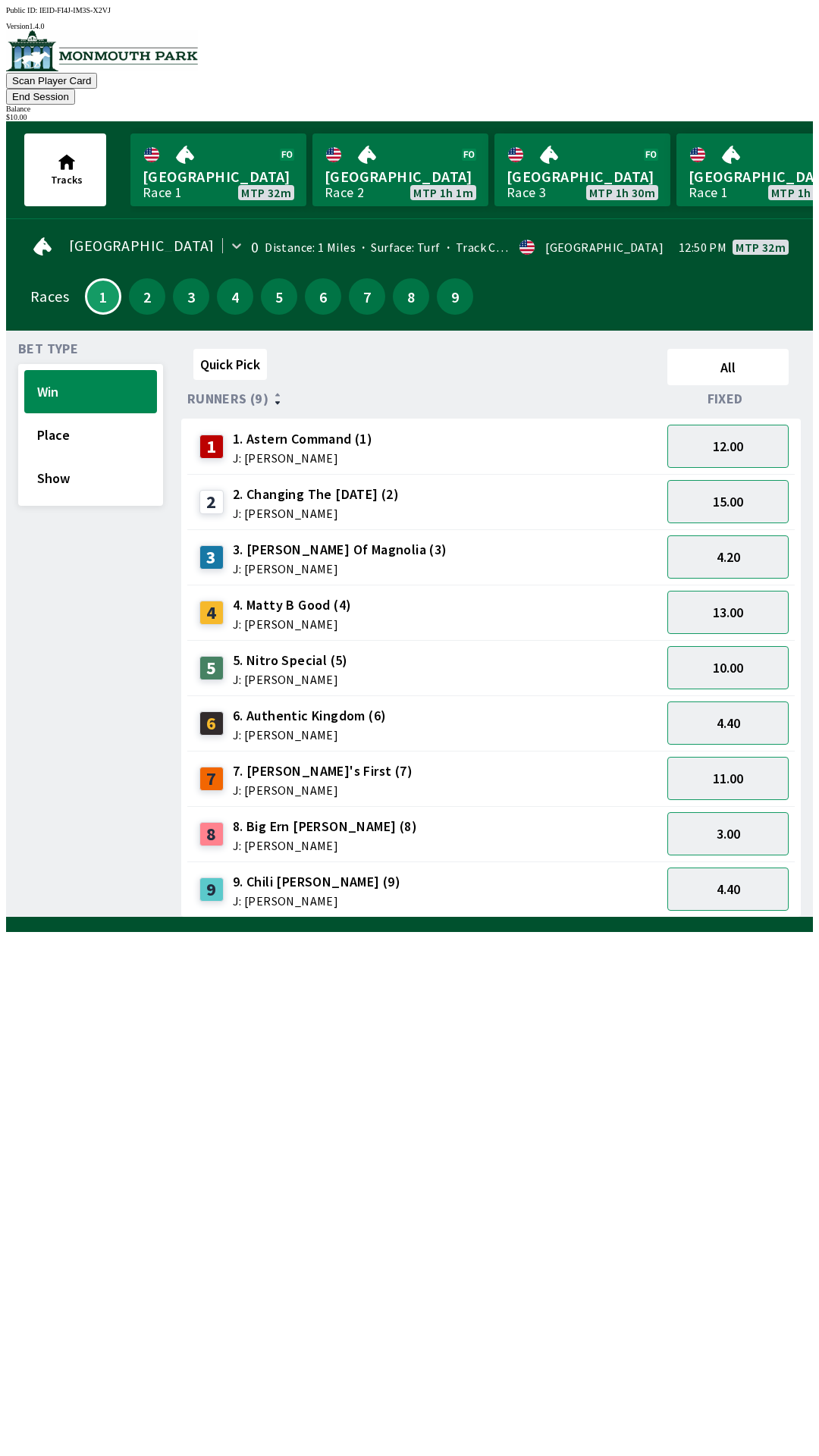
click at [283, 673] on span "J: [PERSON_NAME]" at bounding box center [291, 679] width 115 height 12
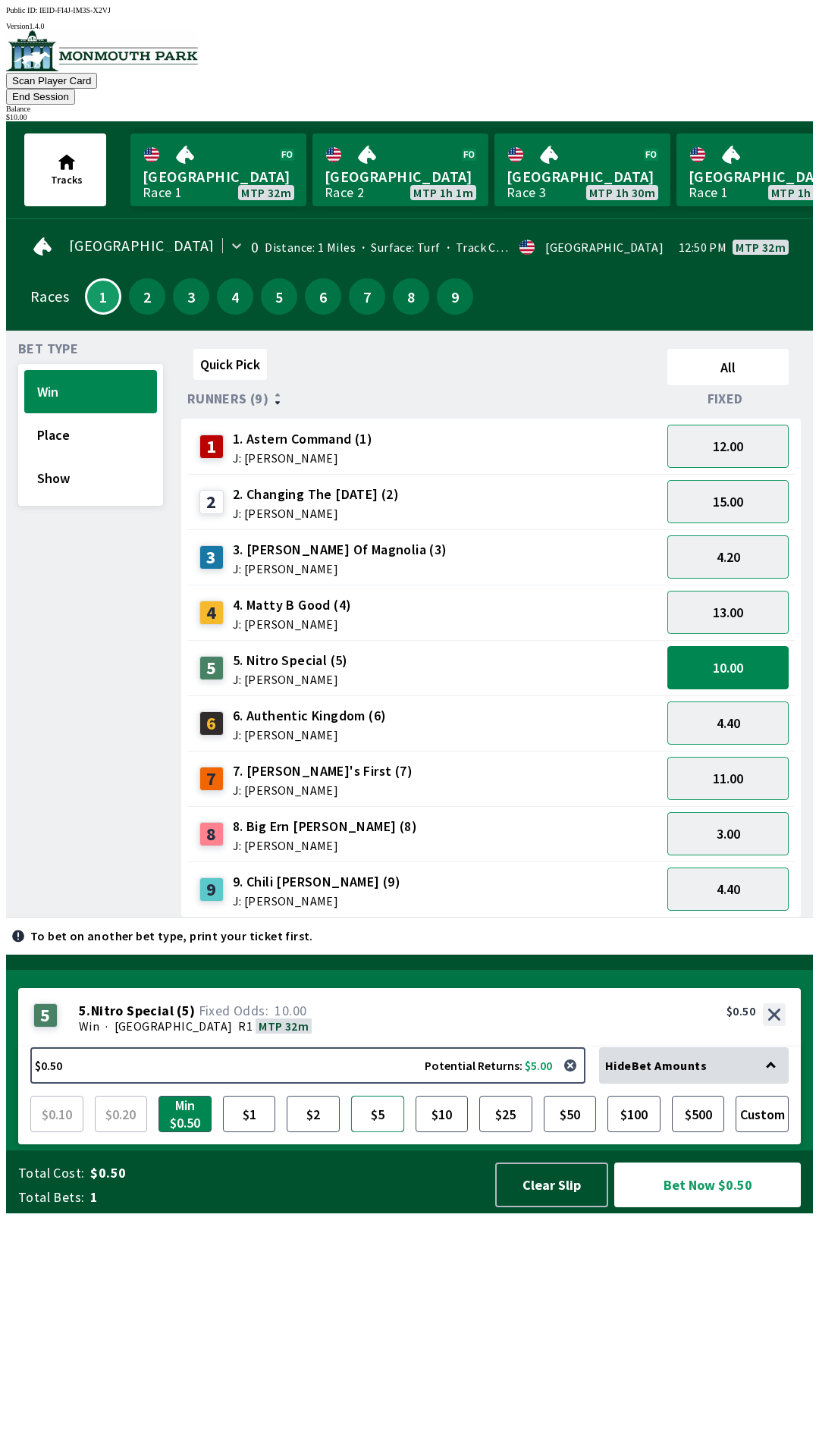
click at [379, 1132] on button "$5" at bounding box center [378, 1114] width 53 height 37
click at [711, 1207] on button "Bet Now $5.00" at bounding box center [707, 1185] width 187 height 45
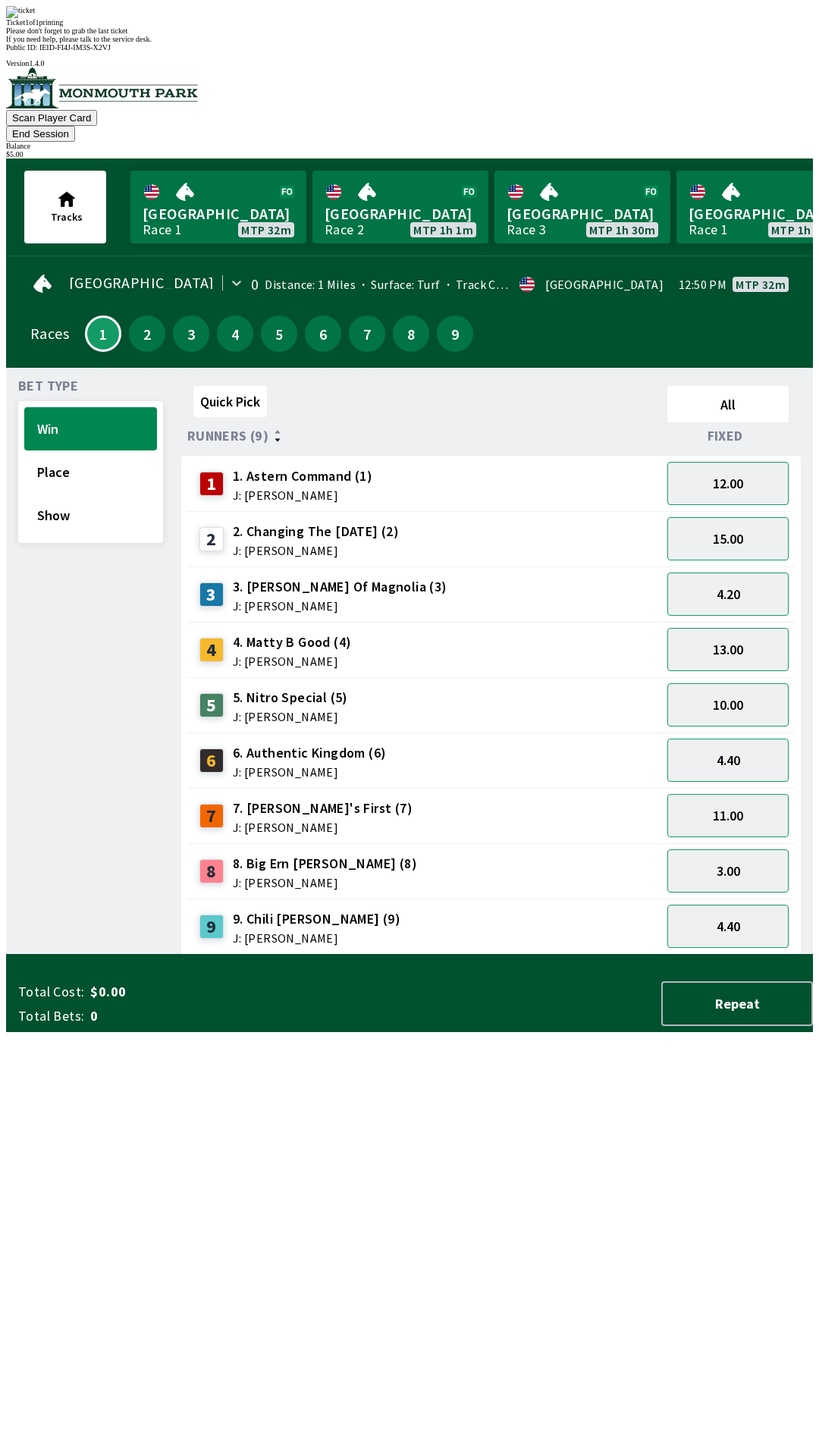
click at [449, 955] on div "Quick Pick All Runners (9) Fixed 1 1. Astern Command (1) J: [PERSON_NAME] 12.00…" at bounding box center [497, 667] width 632 height 575
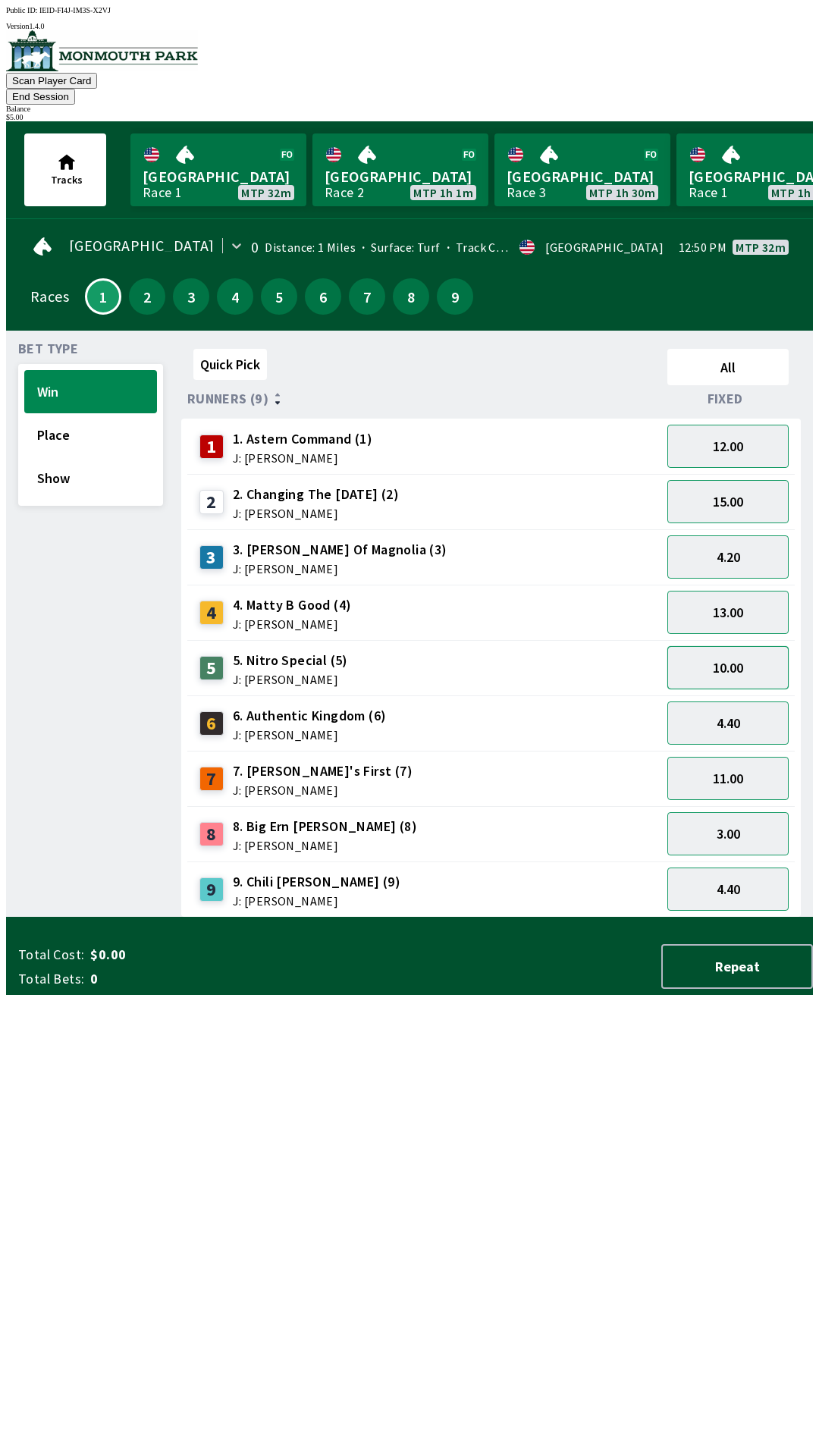
click at [732, 647] on button "10.00" at bounding box center [728, 668] width 122 height 43
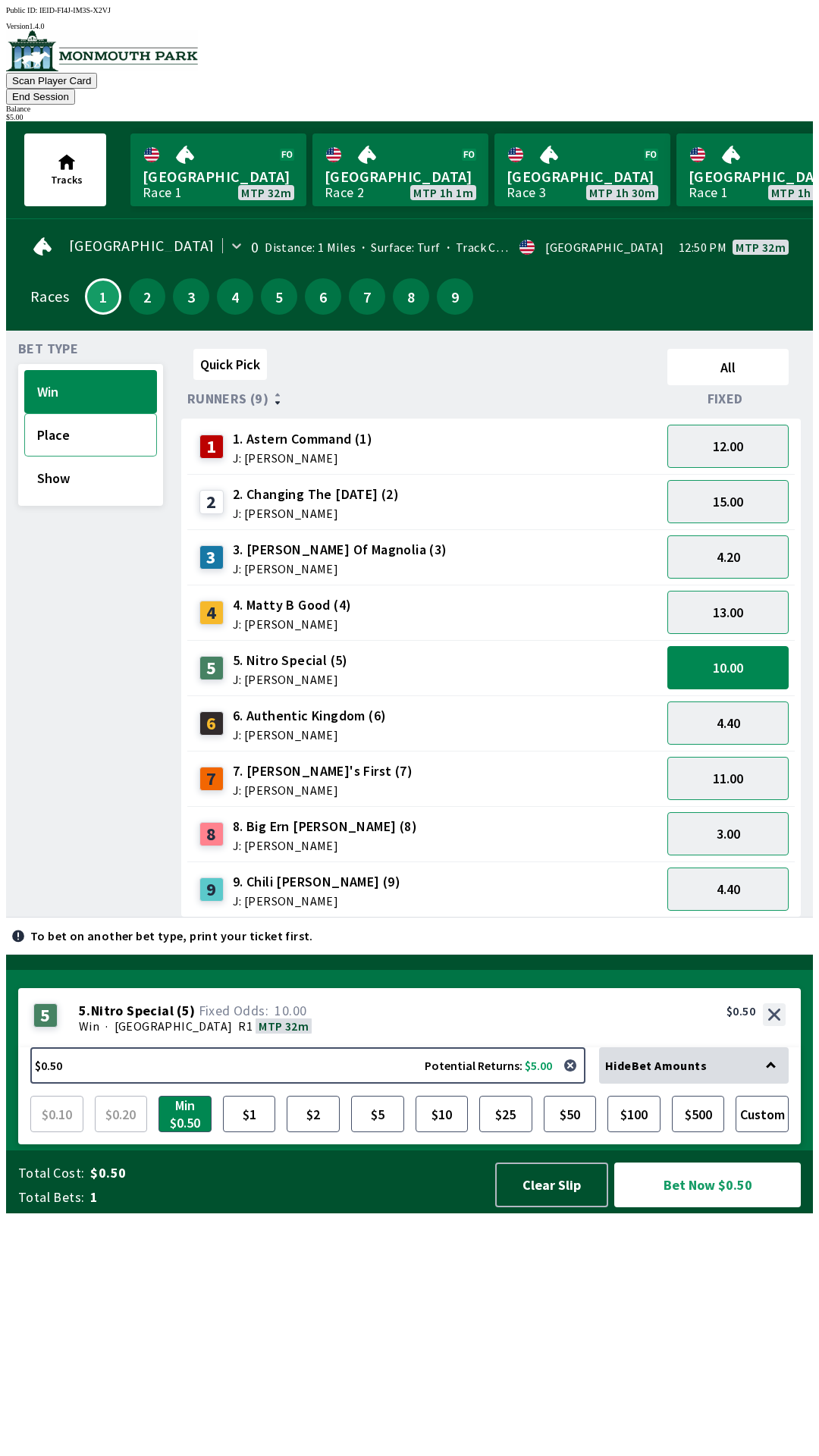
click at [47, 427] on button "Place" at bounding box center [90, 435] width 132 height 43
click at [68, 419] on button "Place" at bounding box center [90, 435] width 132 height 43
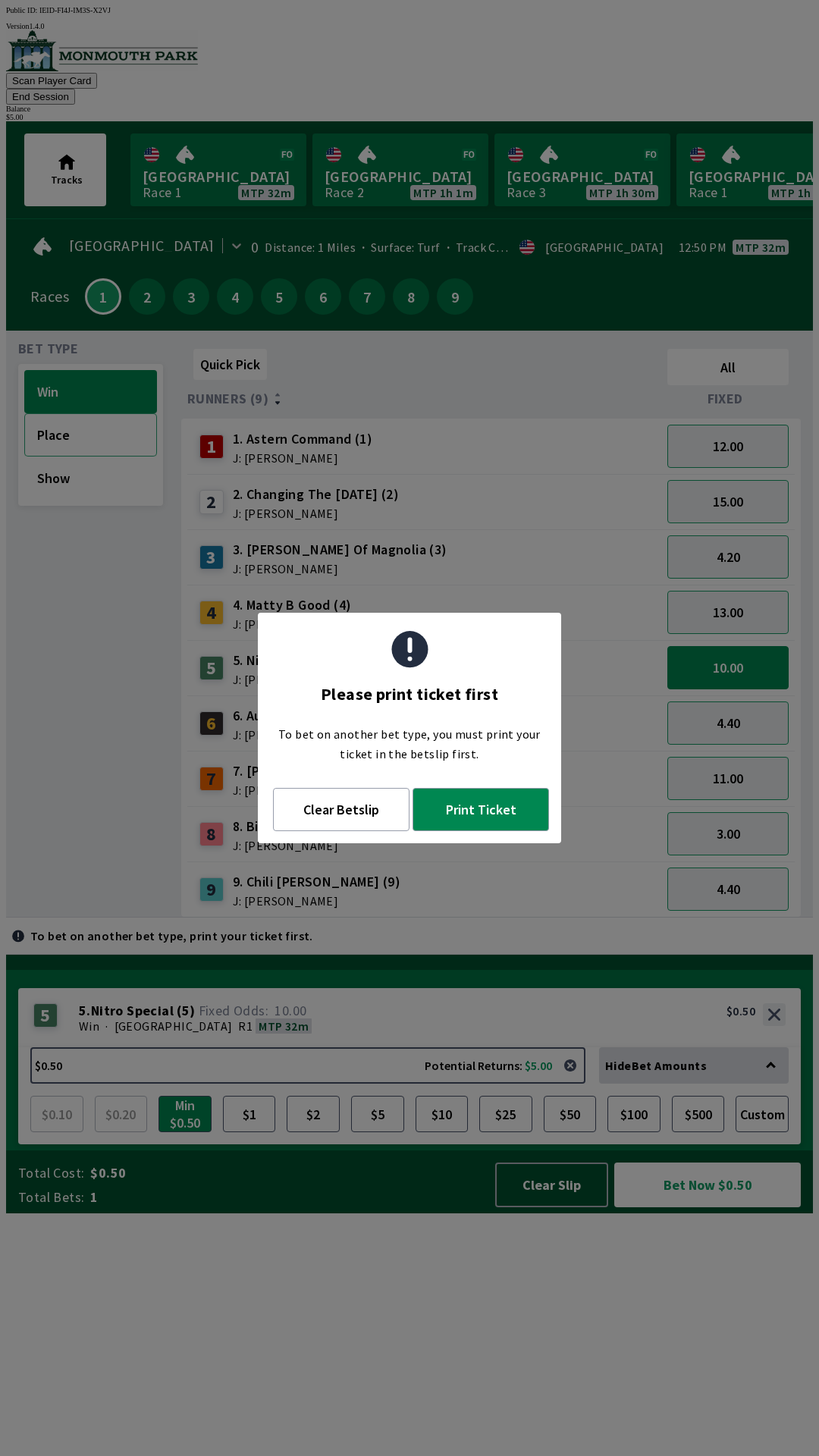
click at [84, 428] on button "Place" at bounding box center [90, 435] width 132 height 43
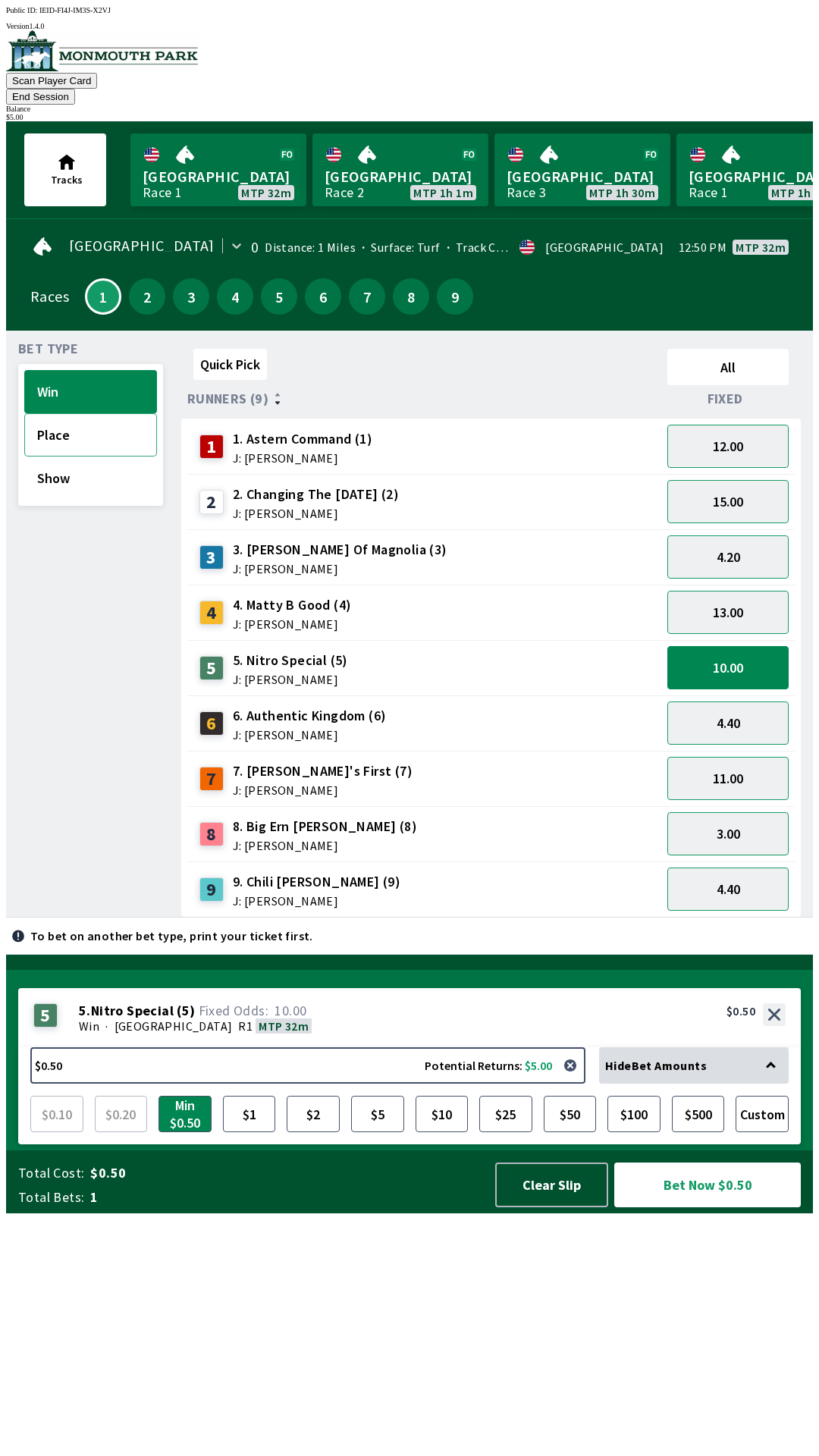
click at [82, 419] on button "Place" at bounding box center [90, 435] width 132 height 43
click at [141, 281] on button "2" at bounding box center [147, 297] width 37 height 37
click at [77, 607] on div "Bet Type Win Place Show" at bounding box center [91, 631] width 145 height 575
click at [132, 282] on button "2" at bounding box center [147, 297] width 37 height 37
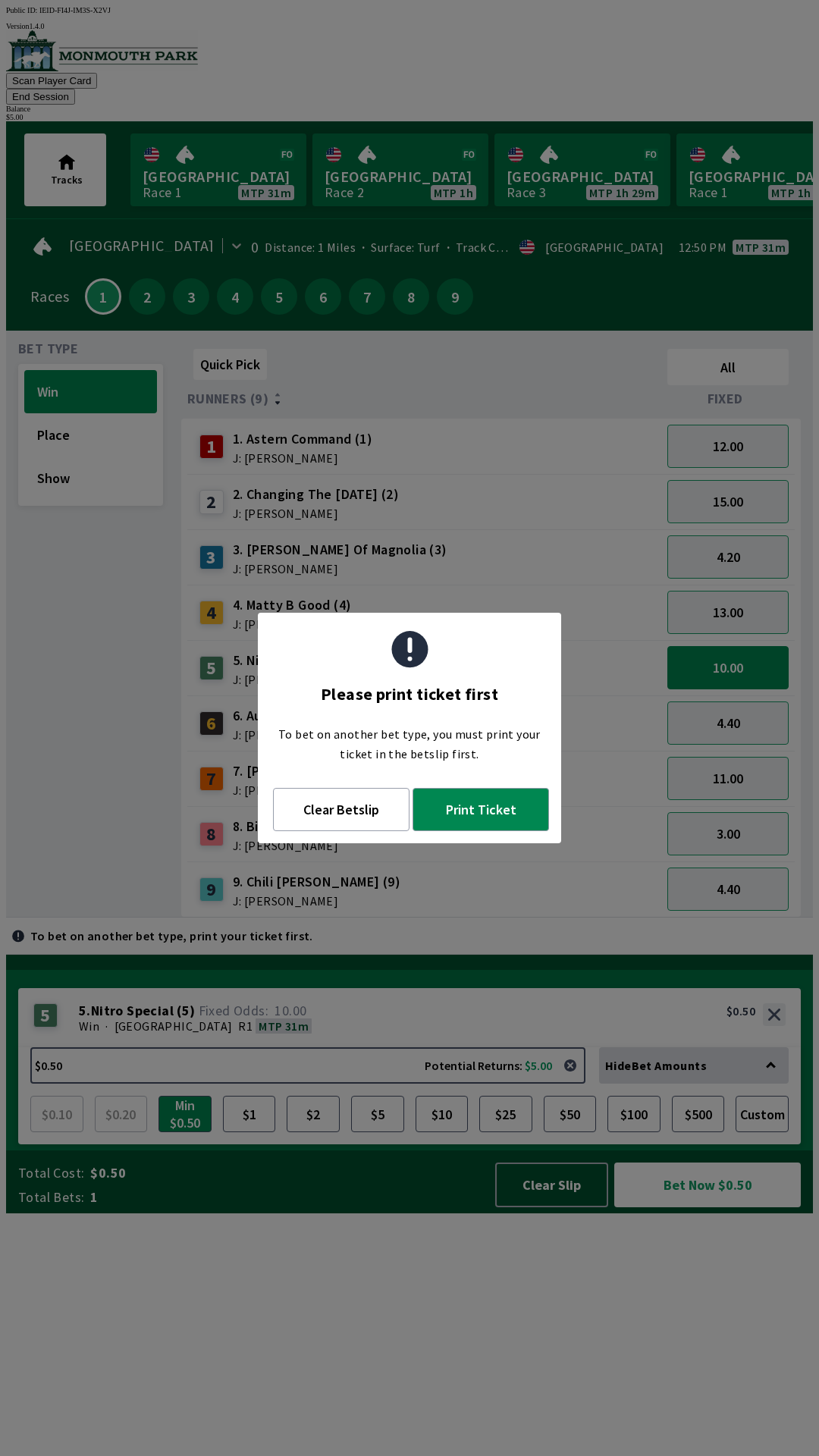
click at [97, 820] on div "Bet Type Win Place Show" at bounding box center [91, 631] width 145 height 575
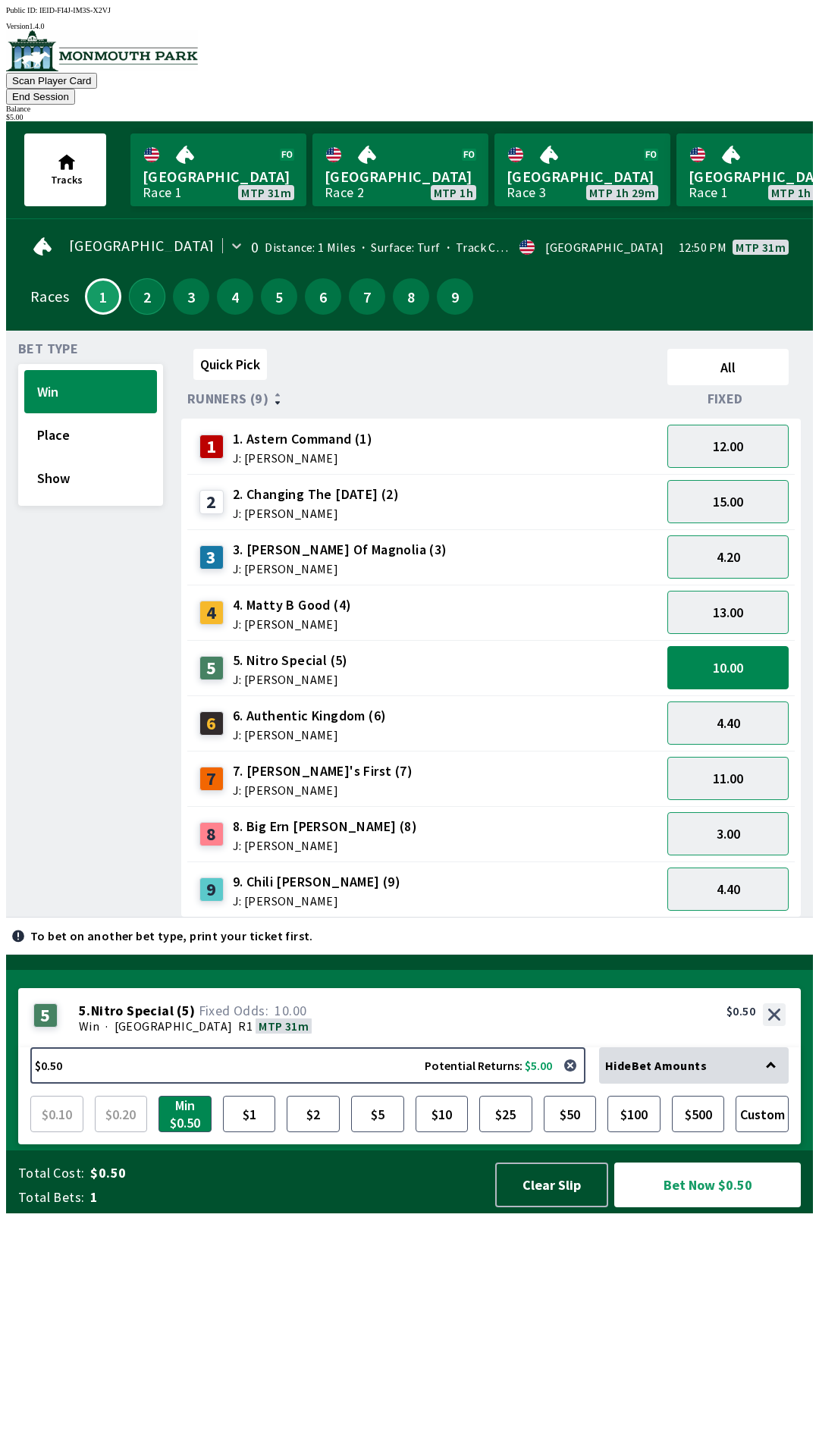
click at [147, 281] on button "2" at bounding box center [147, 297] width 37 height 37
click at [367, 870] on div "9 9. Chili [PERSON_NAME] (9) J: [PERSON_NAME]" at bounding box center [424, 890] width 462 height 38
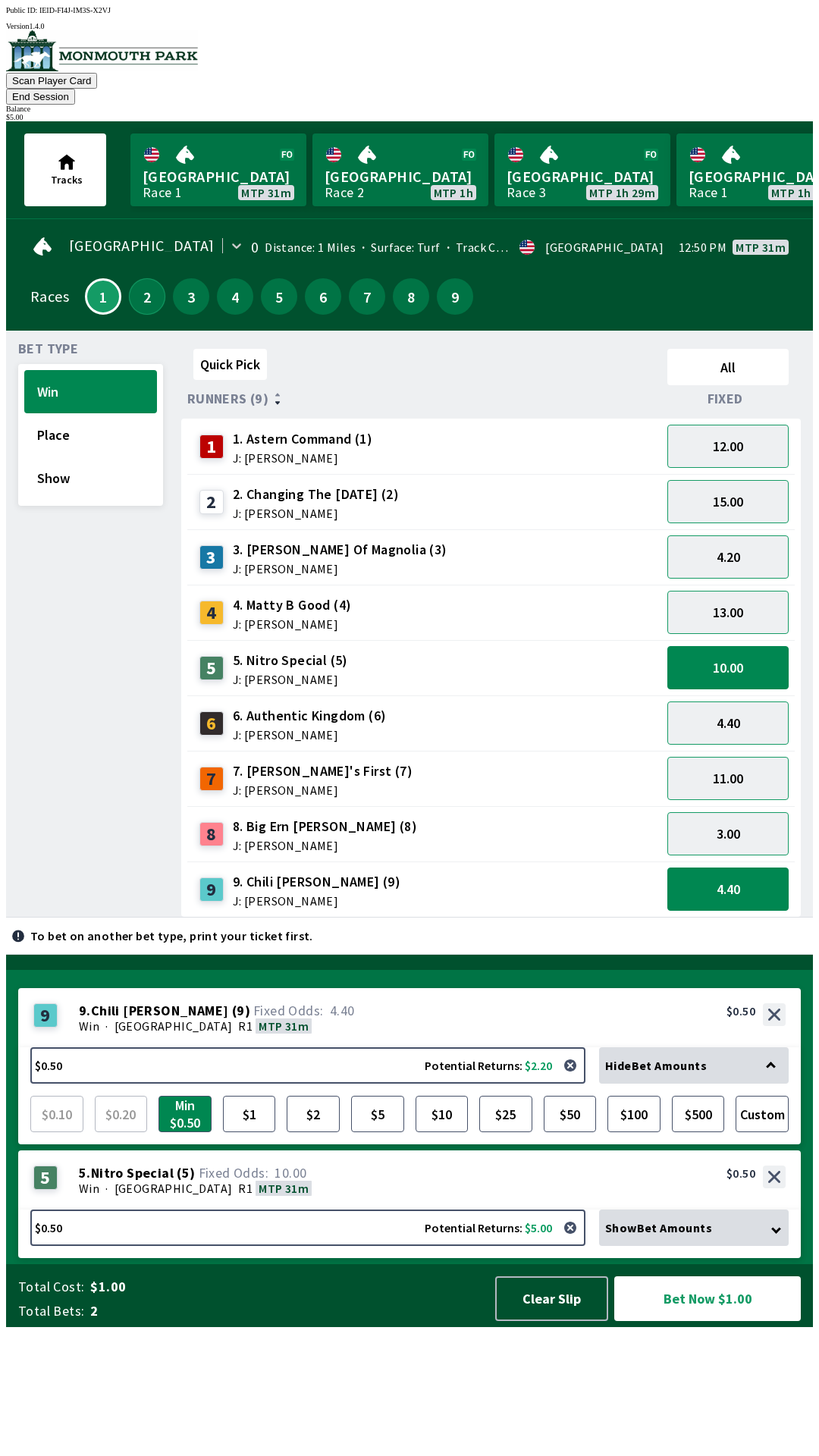
click at [142, 287] on button "2" at bounding box center [147, 297] width 37 height 37
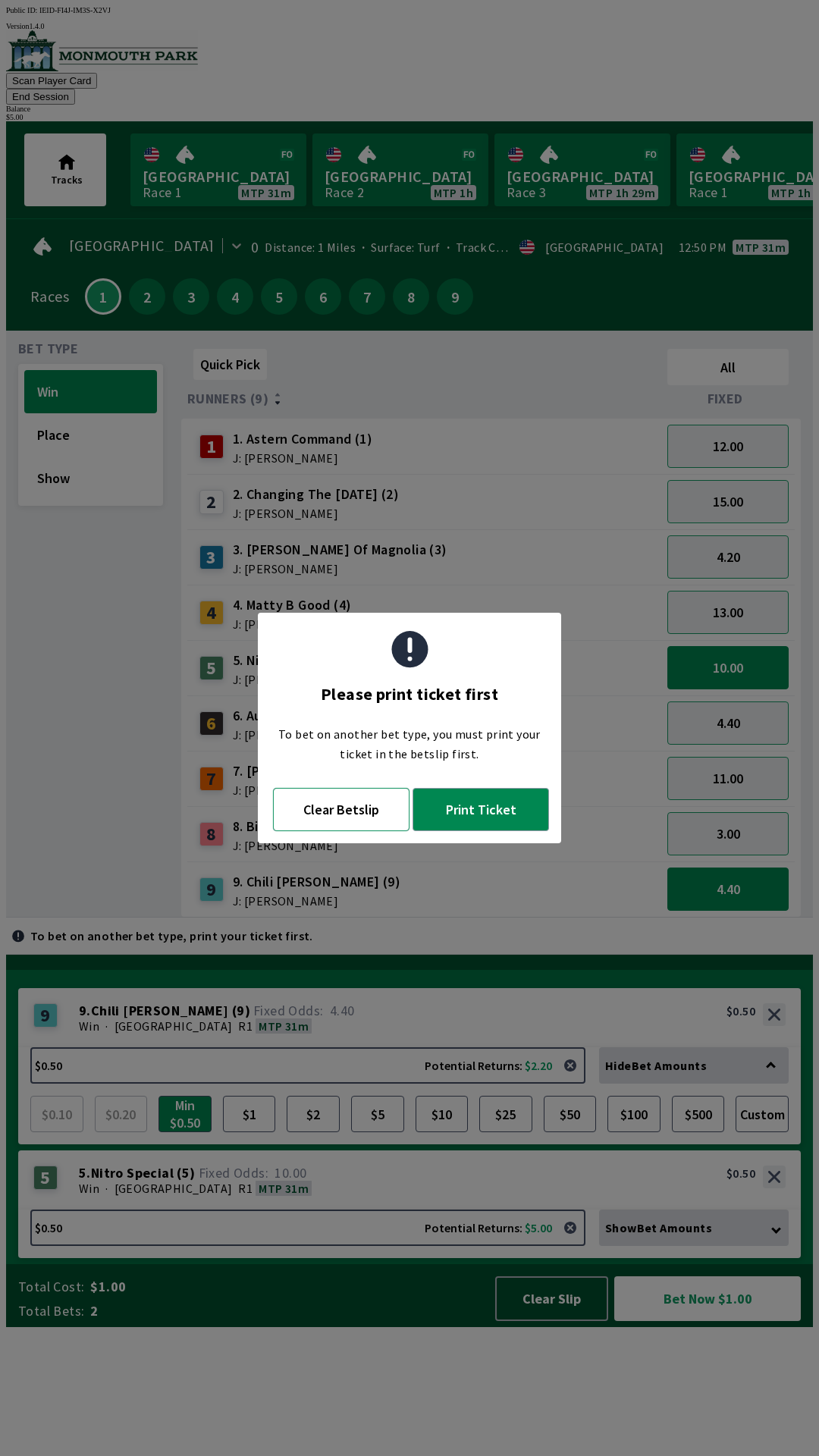
click at [330, 819] on button "Clear Betslip" at bounding box center [342, 810] width 137 height 43
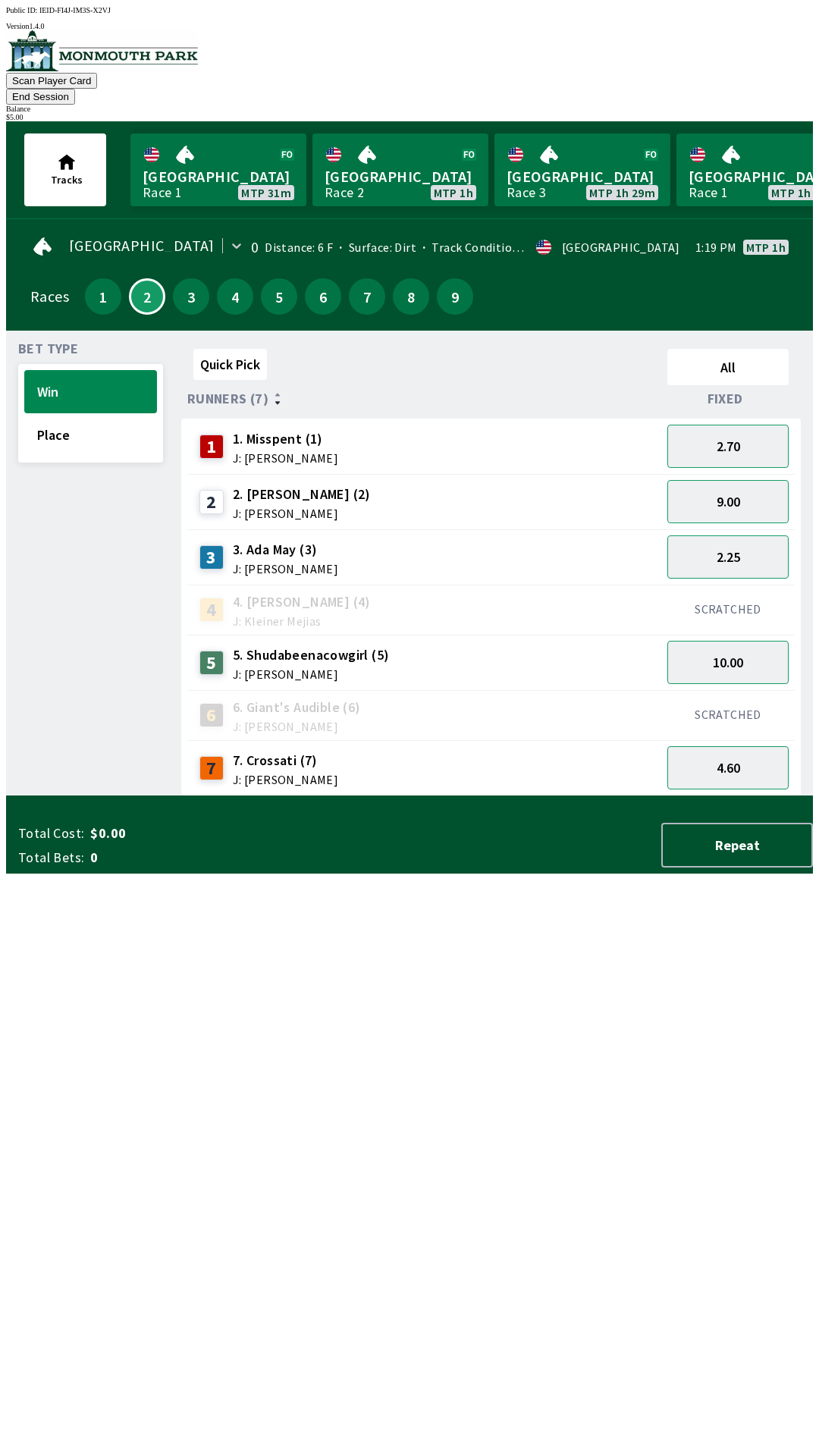
click at [174, 287] on div "3" at bounding box center [192, 297] width 37 height 37
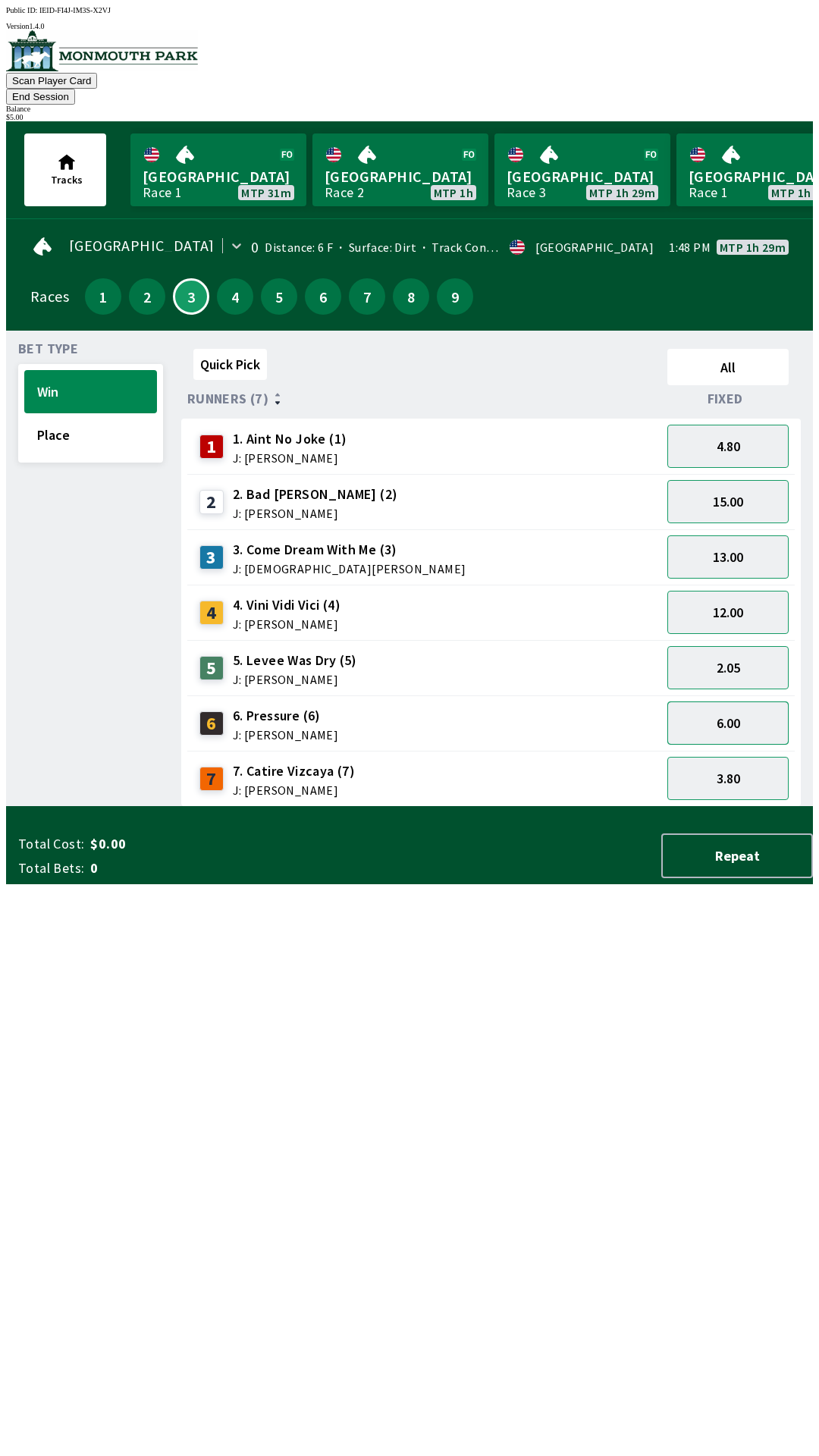
click at [743, 701] on button "6.00" at bounding box center [728, 723] width 122 height 43
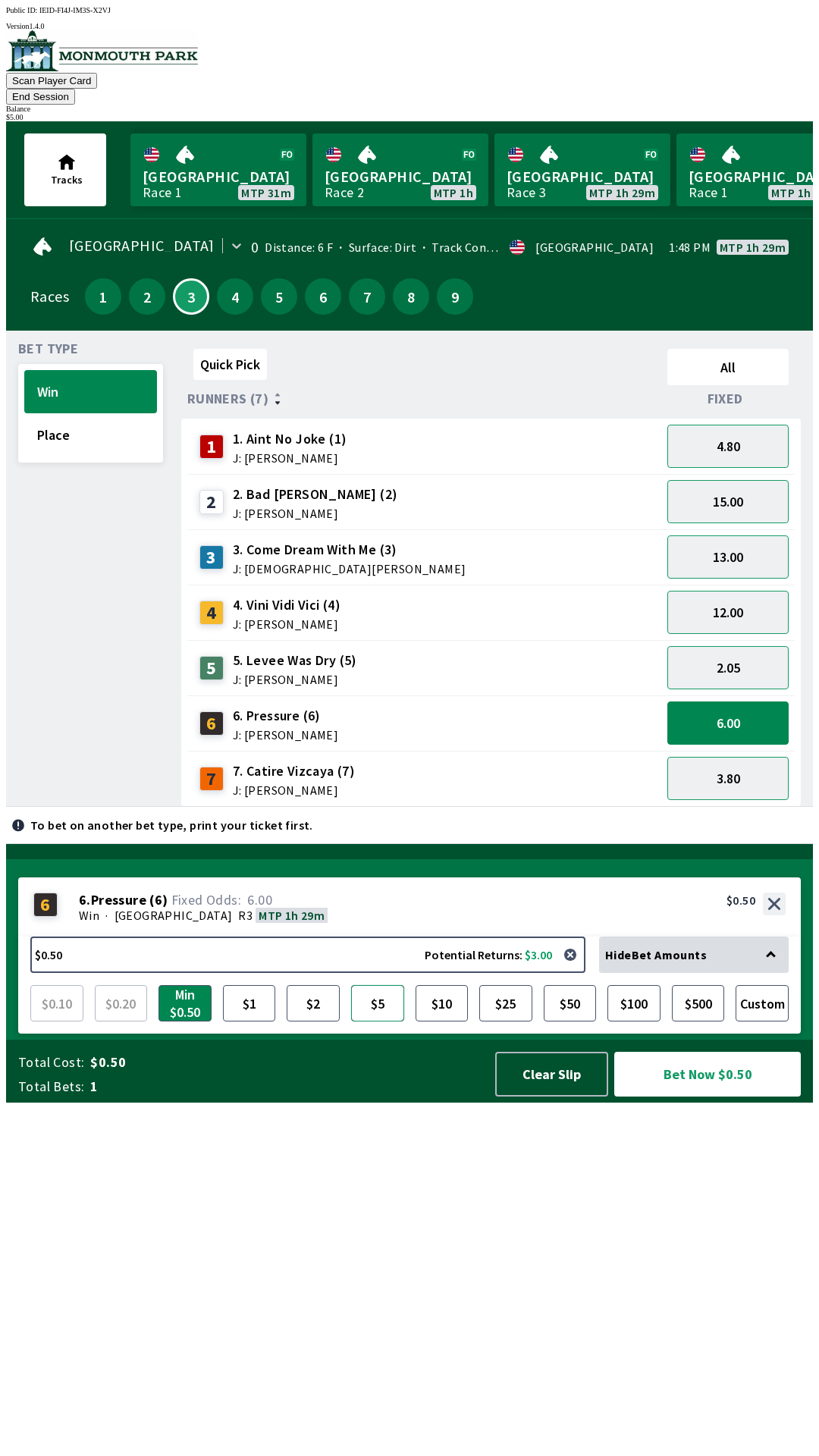
click at [377, 1021] on button "$5" at bounding box center [378, 1004] width 53 height 37
click at [690, 1096] on button "Bet Now $5.00" at bounding box center [707, 1075] width 187 height 45
